Goal: Task Accomplishment & Management: Use online tool/utility

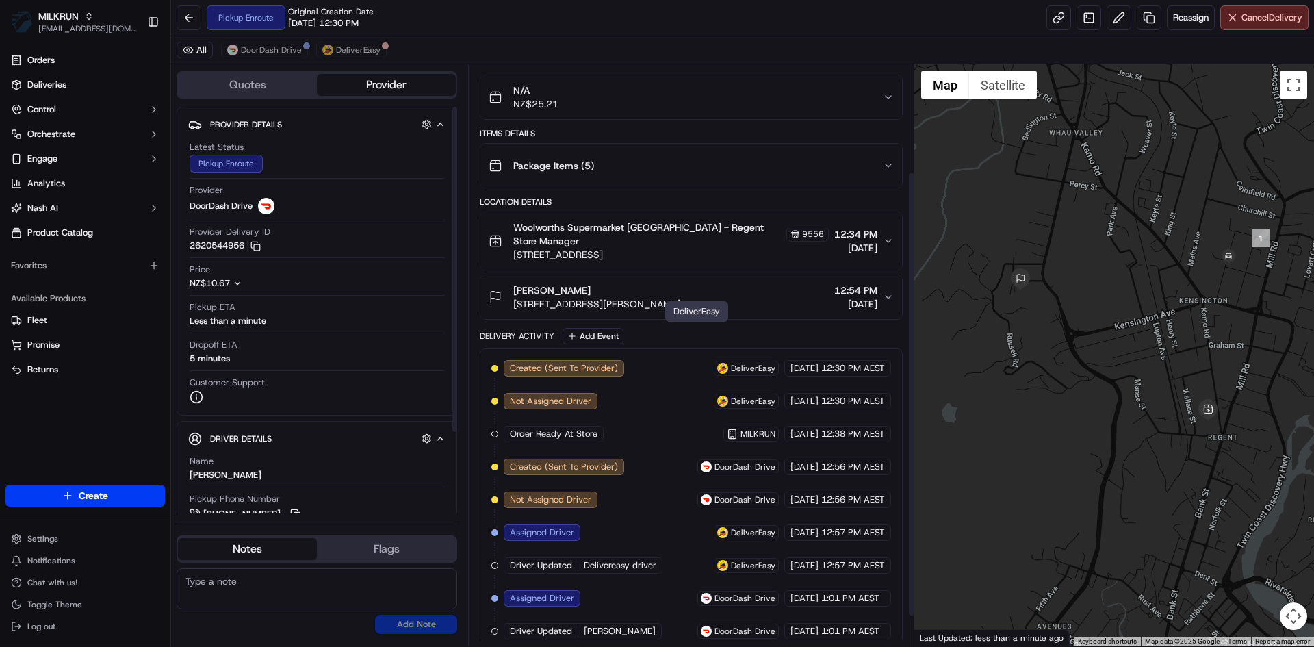
scroll to position [178, 0]
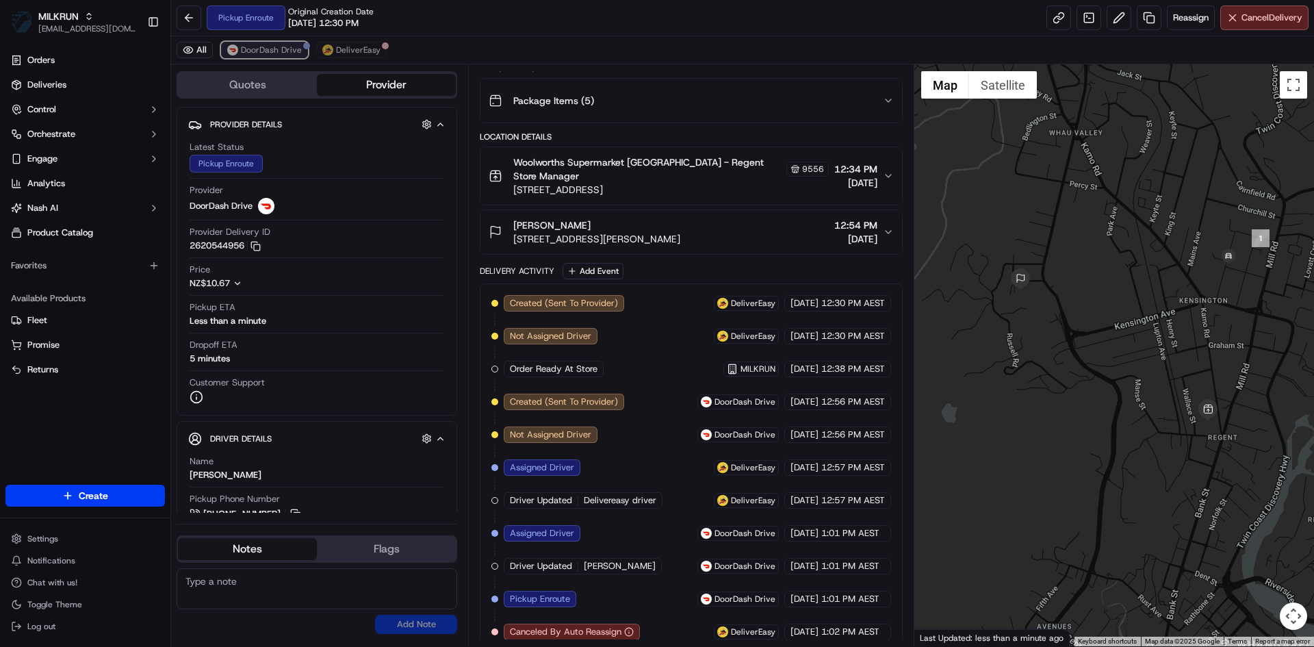
click at [297, 51] on span "DoorDash Drive" at bounding box center [271, 49] width 61 height 11
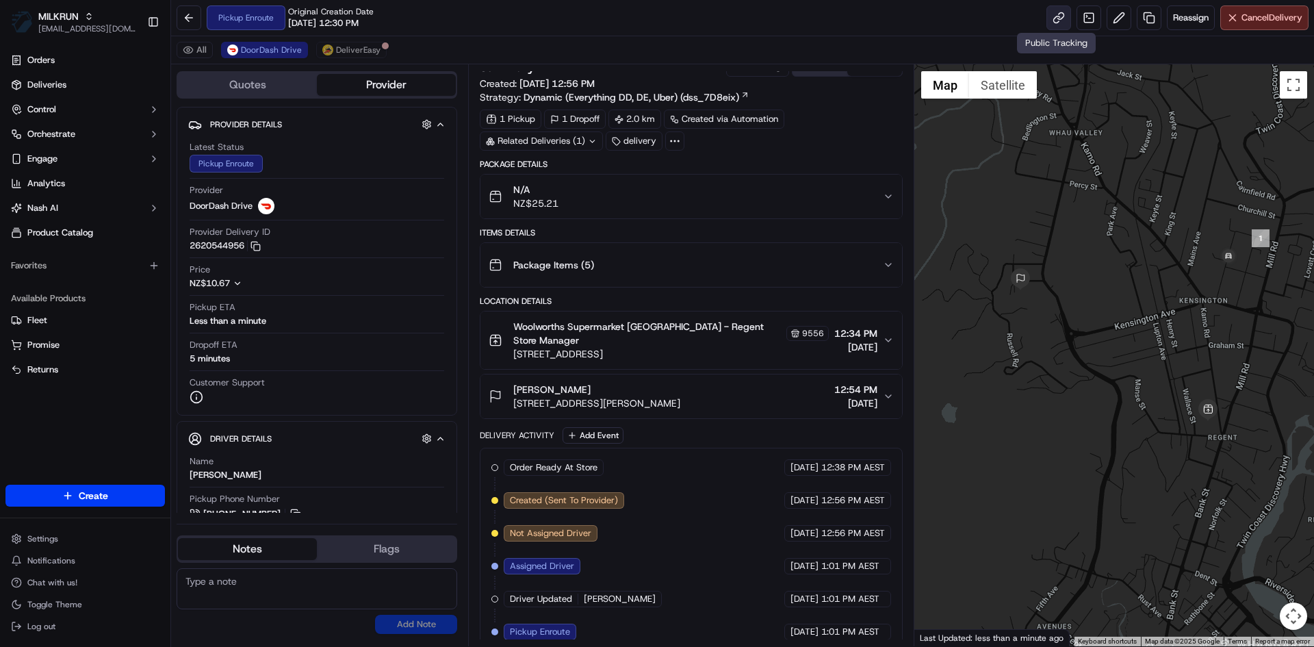
click at [1055, 14] on link at bounding box center [1058, 17] width 25 height 25
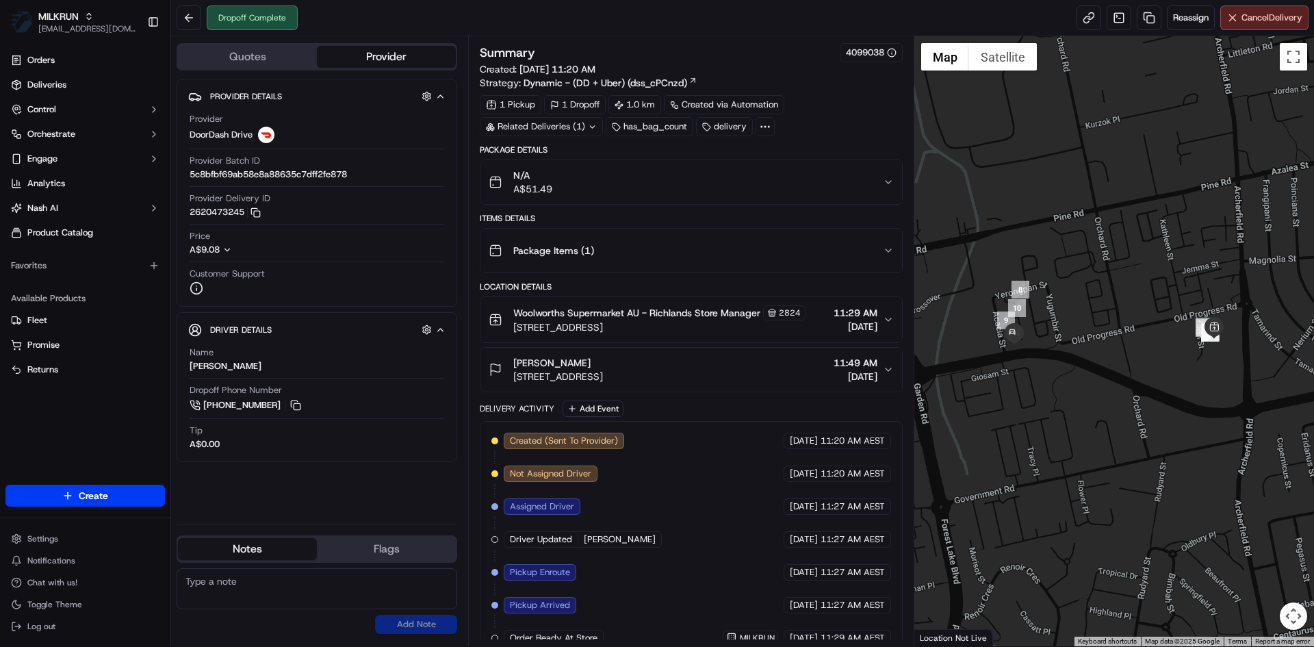
click at [603, 374] on span "[STREET_ADDRESS]" at bounding box center [558, 377] width 90 height 14
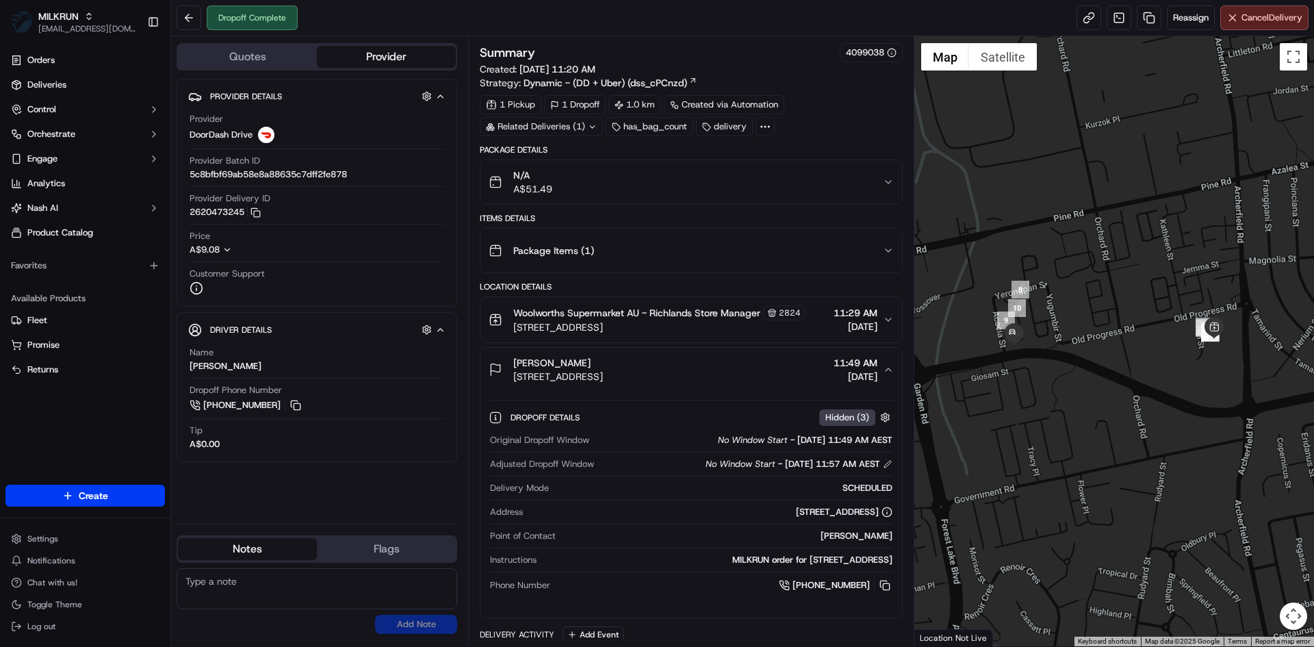
click at [603, 371] on span "[STREET_ADDRESS]" at bounding box center [558, 377] width 90 height 14
